Goal: Task Accomplishment & Management: Complete application form

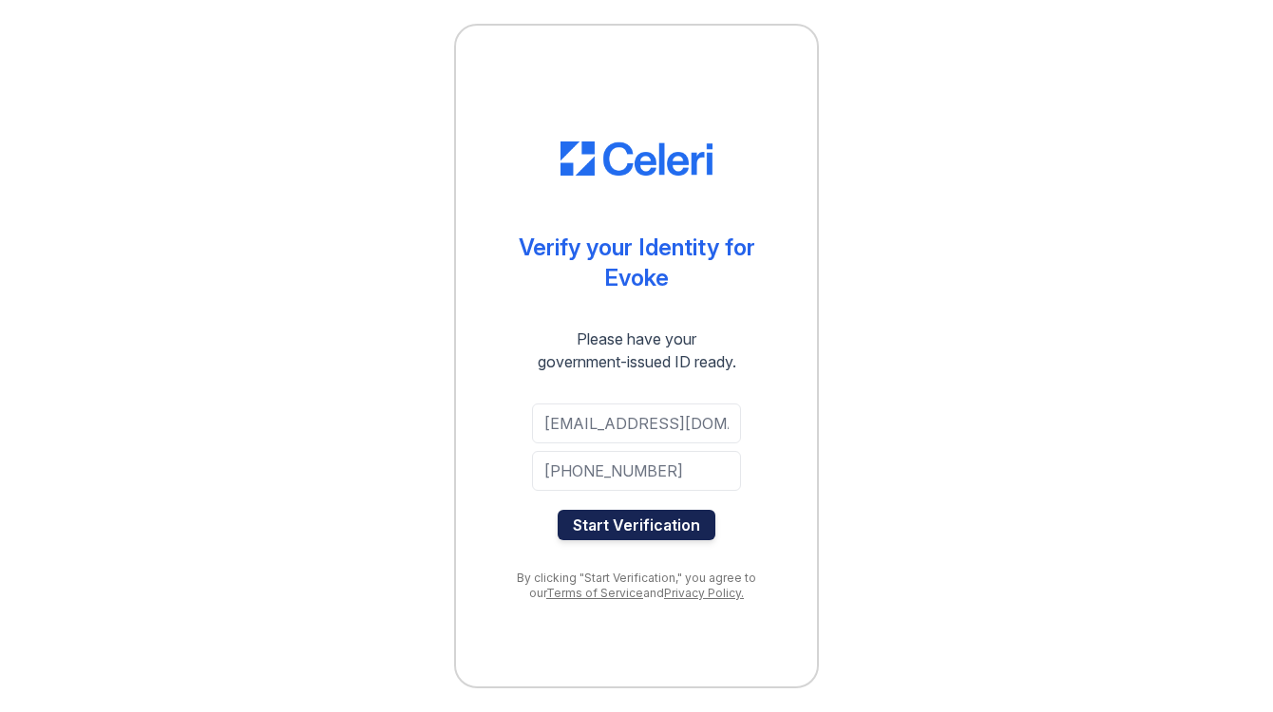
click at [669, 521] on button "Start Verification" at bounding box center [636, 525] width 158 height 30
